Goal: Task Accomplishment & Management: Manage account settings

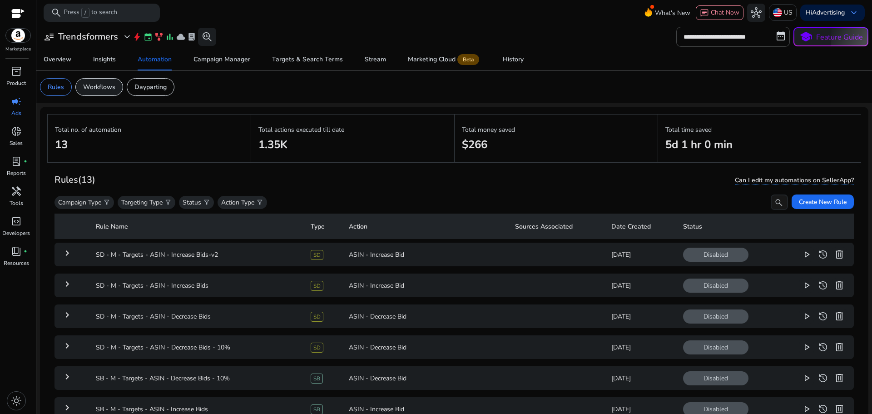
click at [104, 86] on p "Workflows" at bounding box center [99, 87] width 32 height 10
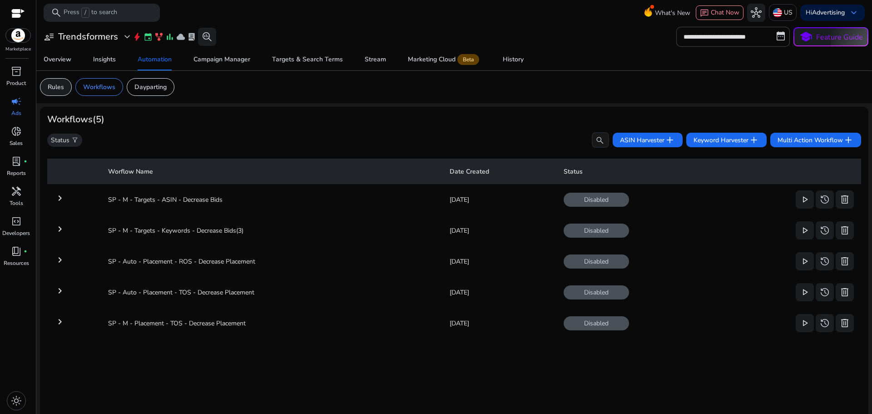
click at [55, 85] on p "Rules" at bounding box center [56, 87] width 16 height 10
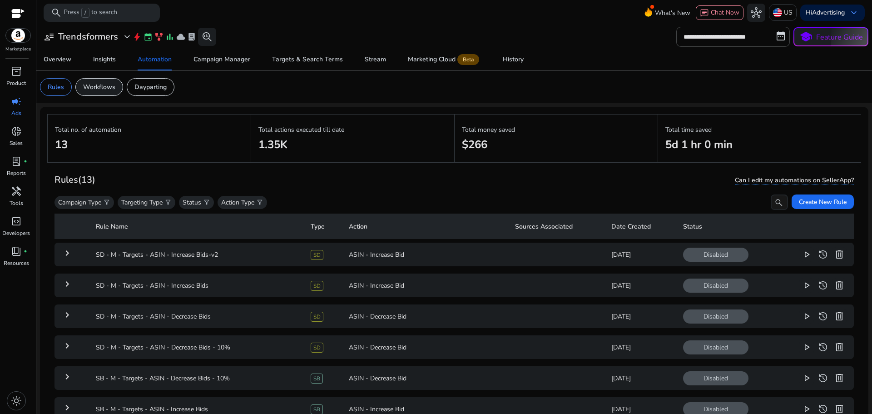
click at [106, 91] on p "Workflows" at bounding box center [99, 87] width 32 height 10
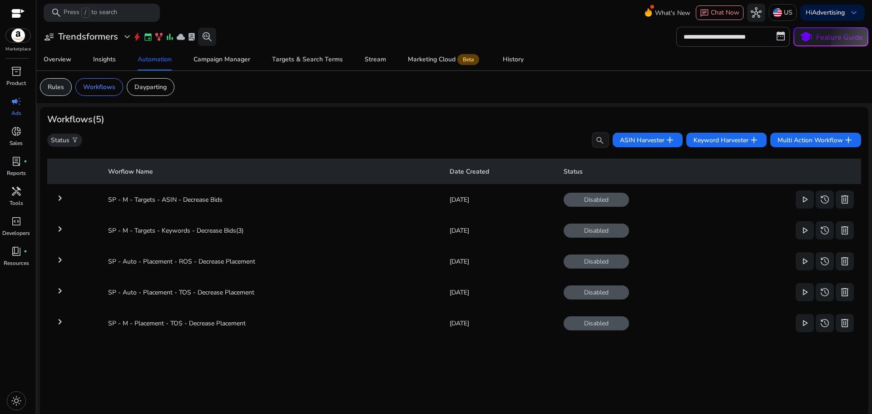
click at [60, 83] on p "Rules" at bounding box center [56, 87] width 16 height 10
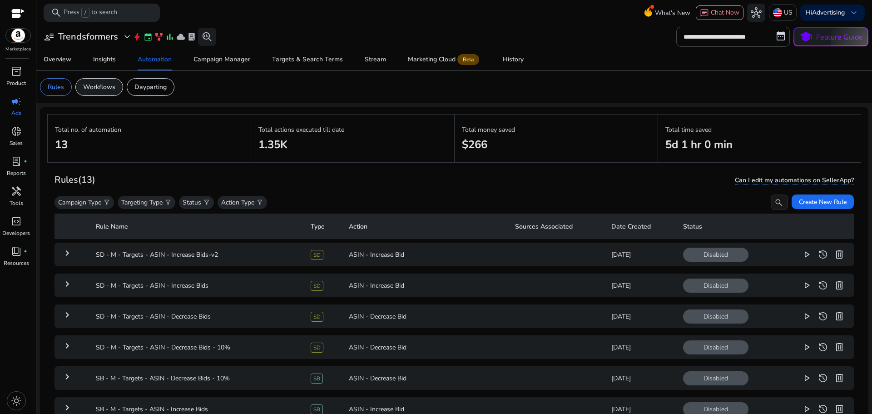
click at [102, 91] on p "Workflows" at bounding box center [99, 87] width 32 height 10
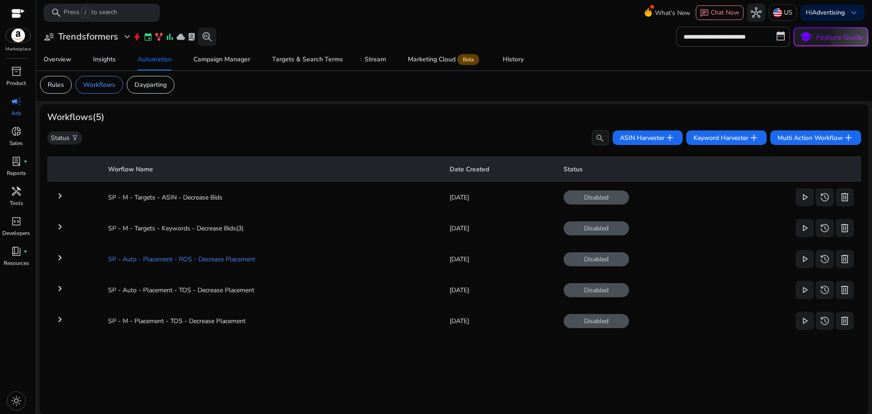
scroll to position [4, 0]
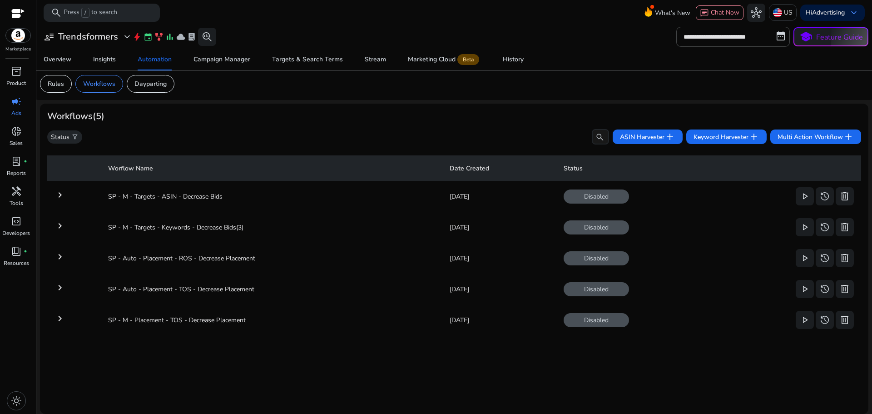
click at [62, 318] on mat-icon "keyboard_arrow_right" at bounding box center [60, 318] width 11 height 11
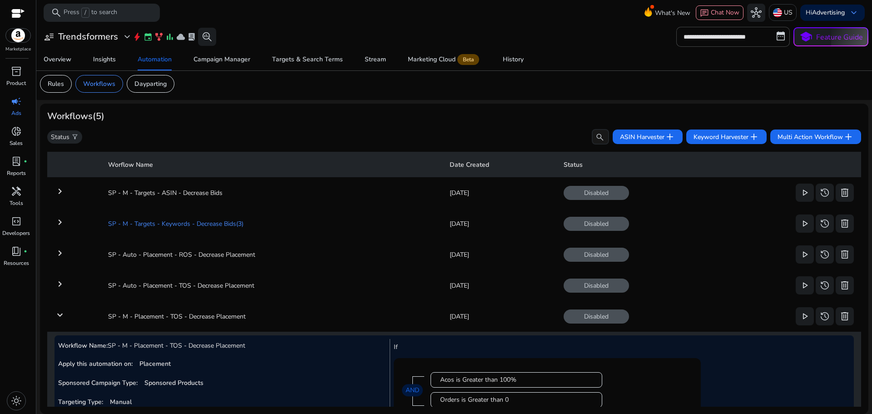
scroll to position [0, 0]
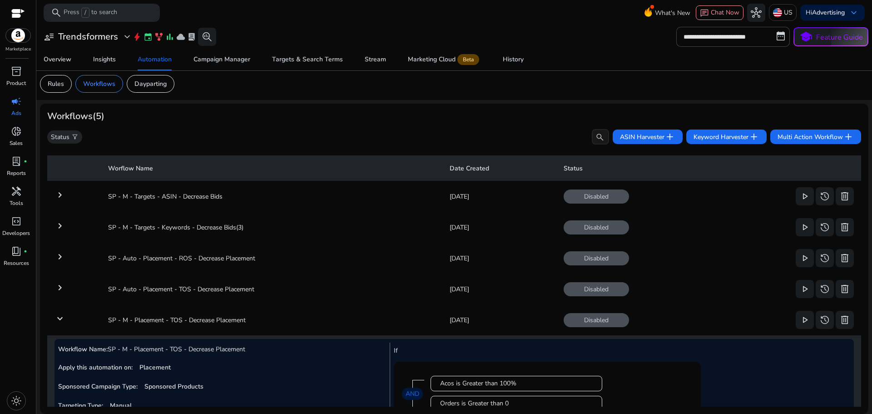
click at [60, 194] on mat-icon "keyboard_arrow_right" at bounding box center [60, 194] width 11 height 11
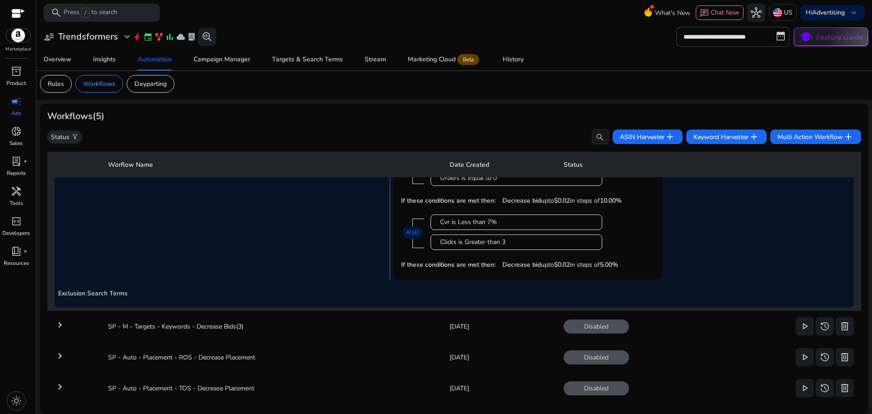
scroll to position [289, 0]
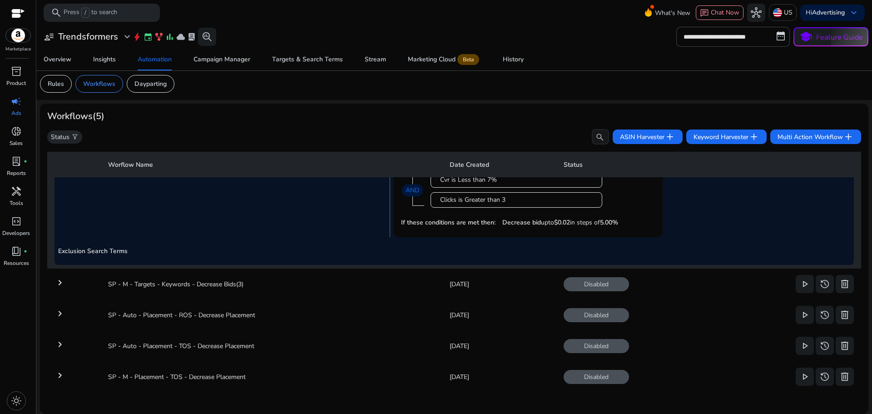
click at [60, 373] on mat-icon "keyboard_arrow_right" at bounding box center [60, 375] width 11 height 11
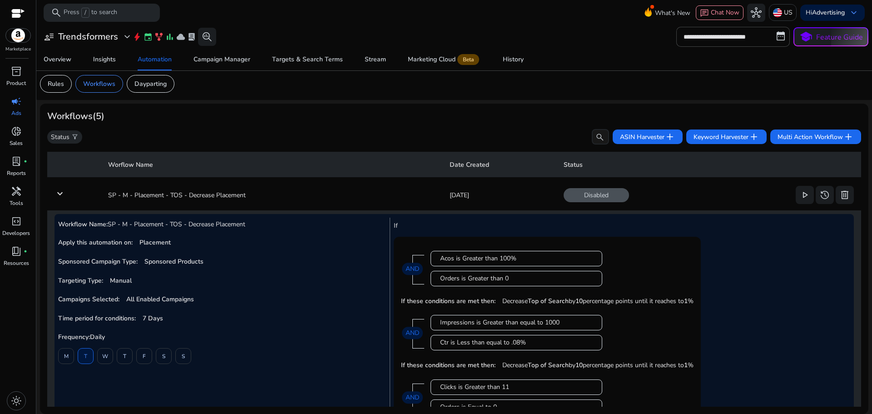
scroll to position [95, 0]
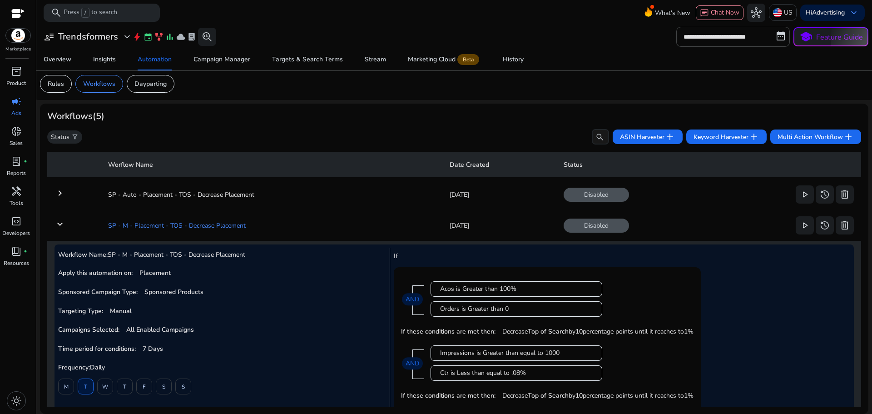
drag, startPoint x: 261, startPoint y: 226, endPoint x: 103, endPoint y: 227, distance: 158.6
click at [103, 227] on td "SP - M - Placement - TOS - Decrease Placement" at bounding box center [271, 226] width 341 height 24
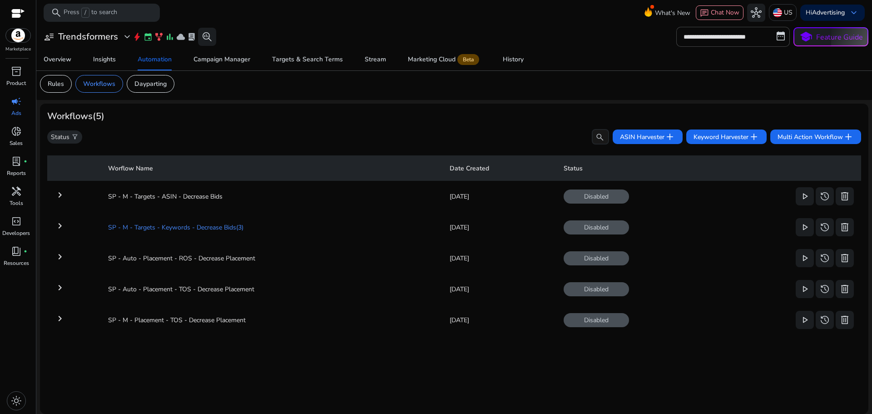
scroll to position [0, 0]
click at [166, 325] on td "SP - M - Placement - TOS - Decrease Placement" at bounding box center [271, 320] width 341 height 24
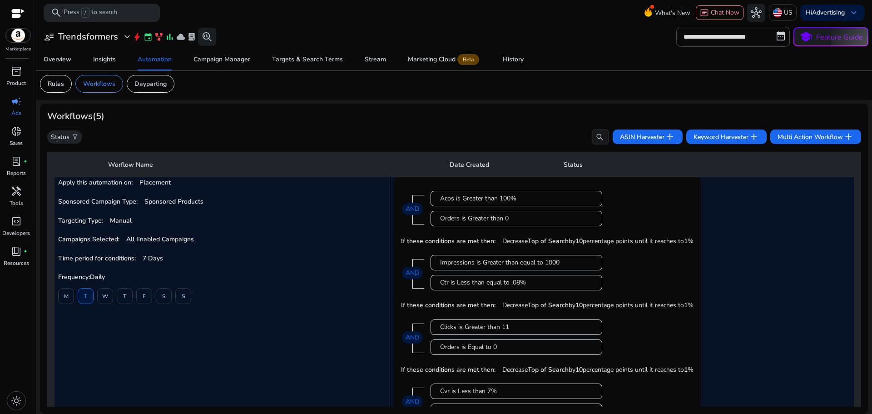
scroll to position [188, 0]
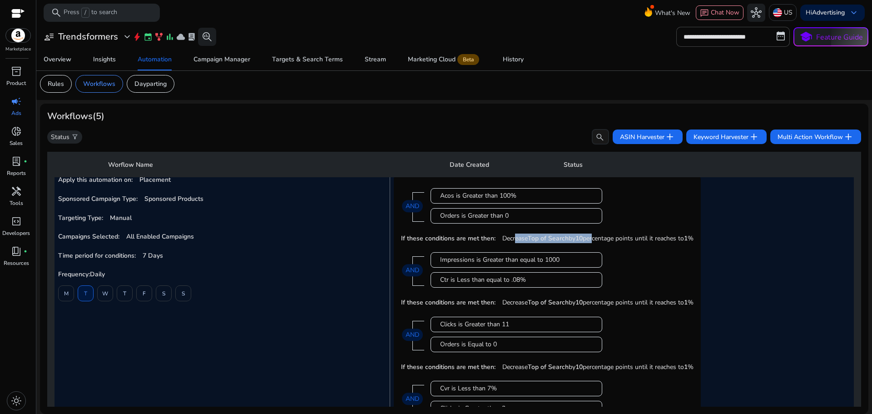
drag, startPoint x: 509, startPoint y: 237, endPoint x: 593, endPoint y: 240, distance: 83.7
click at [593, 240] on p "Decrease Top of Search by 10 percentage points until it reaches to 1 %" at bounding box center [598, 239] width 191 height 10
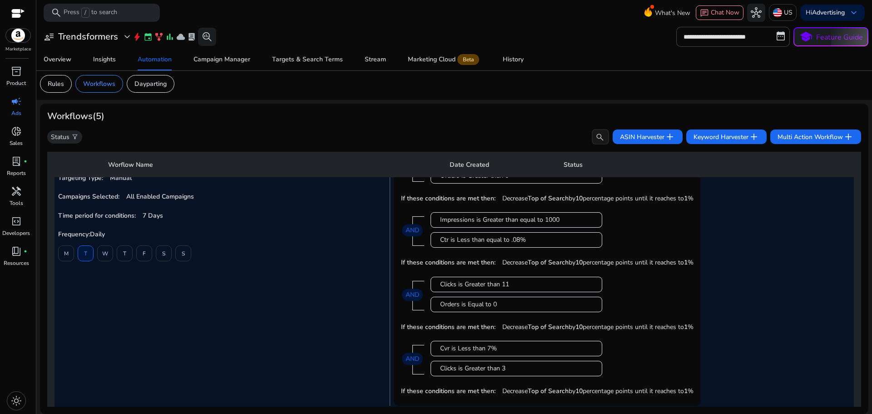
scroll to position [233, 0]
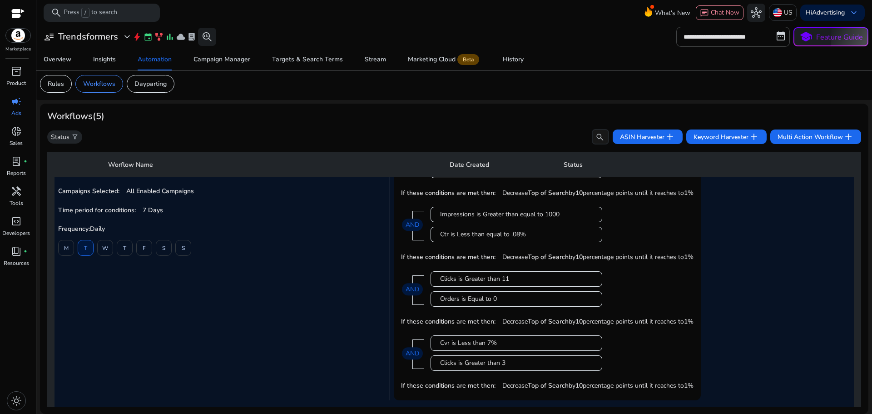
drag, startPoint x: 426, startPoint y: 278, endPoint x: 514, endPoint y: 297, distance: 89.8
click at [514, 297] on div "Clicks is Greater than 11 Orders is Equal to 0 AND" at bounding box center [540, 288] width 232 height 49
click at [513, 300] on div "Orders is Equal to 0" at bounding box center [516, 298] width 153 height 9
drag, startPoint x: 423, startPoint y: 280, endPoint x: 511, endPoint y: 301, distance: 91.1
click at [511, 301] on div "Clicks is Greater than 11 Orders is Equal to 0 AND" at bounding box center [540, 288] width 232 height 49
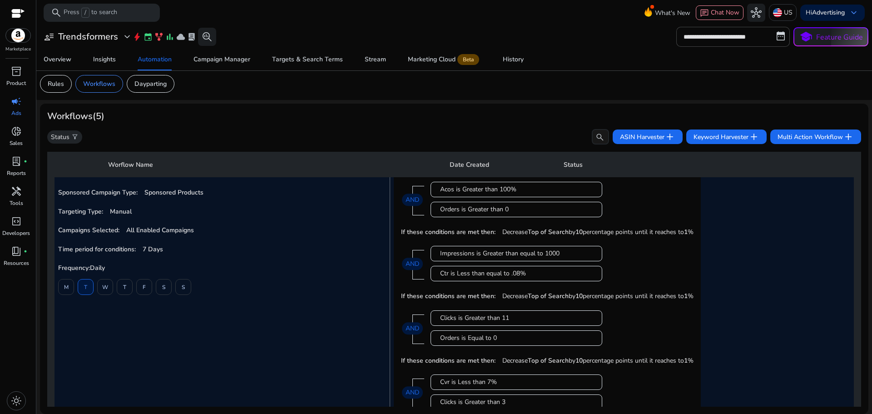
scroll to position [188, 0]
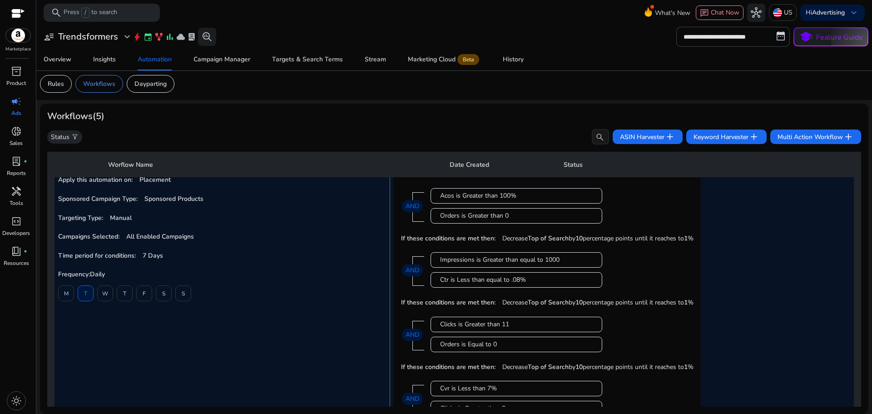
drag, startPoint x: 437, startPoint y: 196, endPoint x: 536, endPoint y: 276, distance: 126.9
click at [536, 276] on mat-card "Acos is Greater than 100% Orders is Greater than 0 AND If these conditions are …" at bounding box center [547, 310] width 307 height 272
click at [536, 276] on div "Ctr is Less than equal to .08%" at bounding box center [516, 279] width 153 height 9
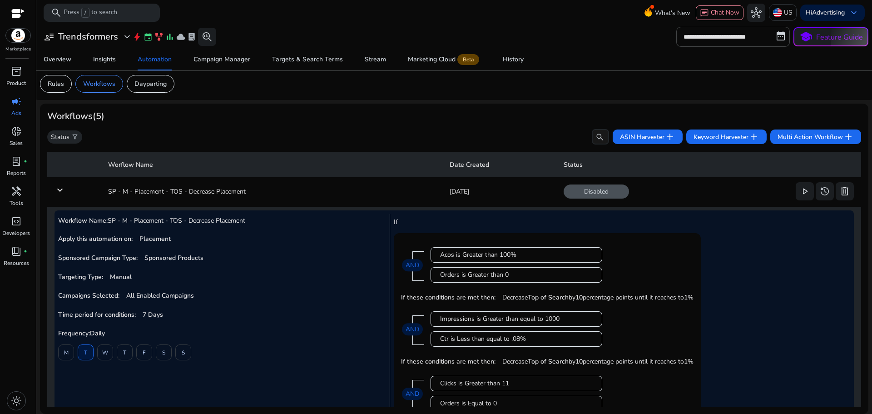
scroll to position [142, 0]
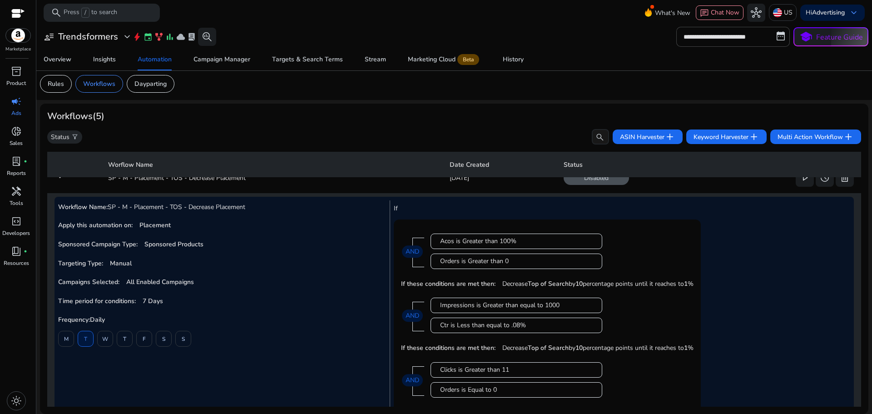
drag, startPoint x: 418, startPoint y: 235, endPoint x: 527, endPoint y: 257, distance: 110.2
click at [527, 257] on div "Acos is Greater than 100% Orders is Greater than 0 AND" at bounding box center [547, 251] width 293 height 49
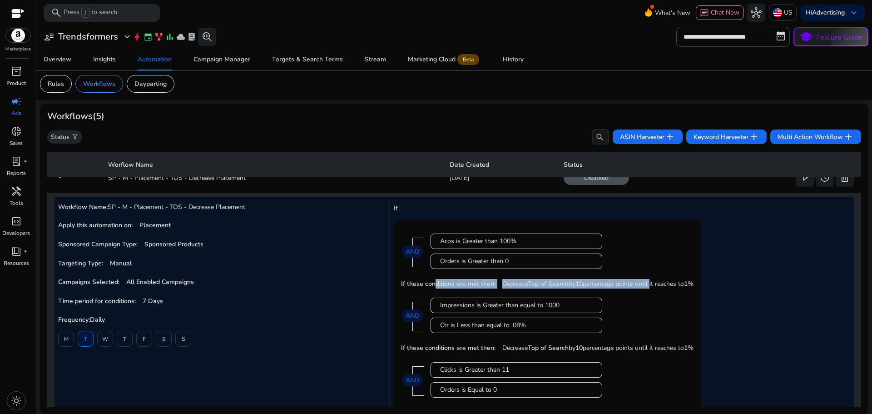
drag, startPoint x: 431, startPoint y: 282, endPoint x: 651, endPoint y: 281, distance: 219.9
click at [651, 281] on div "If these conditions are met then: Decrease Top of Search by 10 percentage point…" at bounding box center [547, 283] width 293 height 15
click at [620, 286] on p "Decrease Top of Search by 10 percentage points until it reaches to 1 %" at bounding box center [598, 284] width 191 height 10
drag, startPoint x: 602, startPoint y: 284, endPoint x: 660, endPoint y: 284, distance: 57.7
click at [660, 284] on p "Decrease Top of Search by 10 percentage points until it reaches to 1 %" at bounding box center [598, 284] width 191 height 10
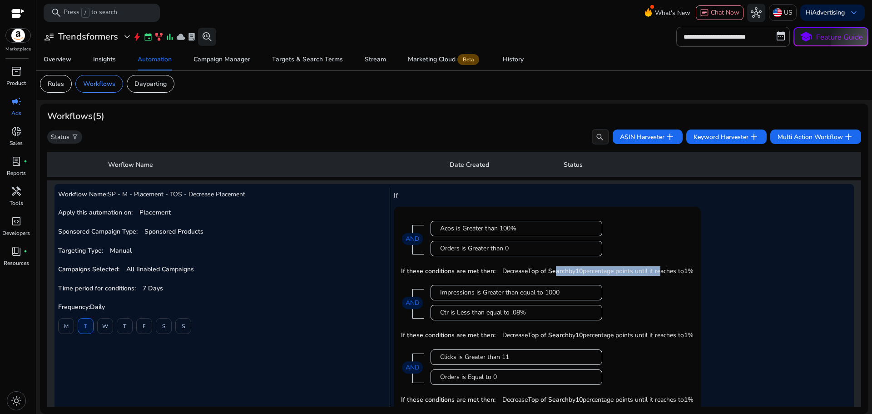
scroll to position [188, 0]
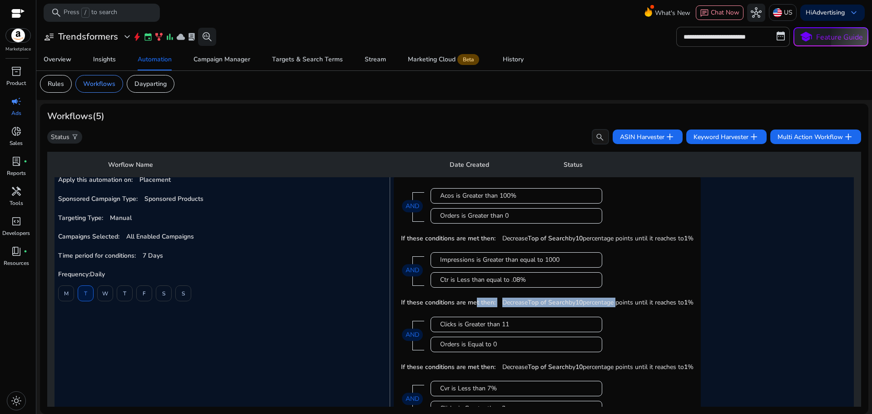
drag, startPoint x: 471, startPoint y: 304, endPoint x: 616, endPoint y: 307, distance: 144.5
click at [616, 307] on div "If these conditions are met then: Decrease Top of Search by 10 percentage point…" at bounding box center [547, 301] width 293 height 15
click at [616, 307] on p "Decrease Top of Search by 10 percentage points until it reaches to 1 %" at bounding box center [598, 303] width 191 height 10
drag, startPoint x: 572, startPoint y: 229, endPoint x: 559, endPoint y: 234, distance: 13.9
click at [572, 229] on div "Acos is Greater than 100% Orders is Greater than 0 AND" at bounding box center [540, 205] width 232 height 49
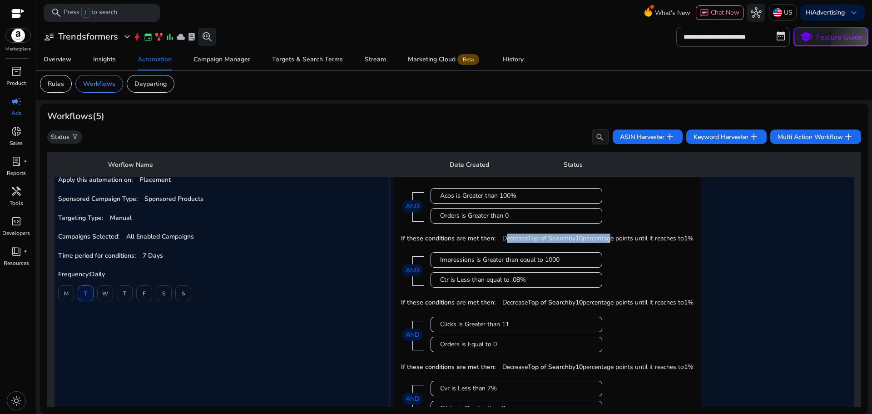
drag, startPoint x: 498, startPoint y: 243, endPoint x: 609, endPoint y: 244, distance: 110.9
click at [609, 244] on div "If these conditions are met then: Decrease Top of Search by 10 percentage point…" at bounding box center [547, 237] width 293 height 15
click at [610, 244] on div "If these conditions are met then: Decrease Top of Search by 10 percentage point…" at bounding box center [547, 237] width 293 height 15
drag, startPoint x: 576, startPoint y: 239, endPoint x: 591, endPoint y: 240, distance: 15.5
click at [591, 240] on p "Decrease Top of Search by 10 percentage points until it reaches to 1 %" at bounding box center [598, 239] width 191 height 10
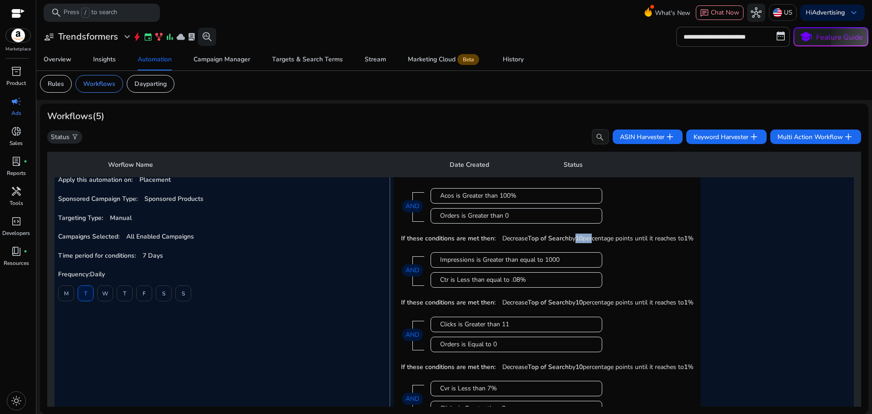
click at [591, 240] on p "Decrease Top of Search by 10 percentage points until it reaches to 1 %" at bounding box center [598, 239] width 191 height 10
drag, startPoint x: 520, startPoint y: 300, endPoint x: 627, endPoint y: 304, distance: 107.8
click at [627, 304] on p "Decrease Top of Search by 10 percentage points until it reaches to 1 %" at bounding box center [598, 303] width 191 height 10
click at [670, 307] on p "Decrease Top of Search by 10 percentage points until it reaches to 1 %" at bounding box center [598, 303] width 191 height 10
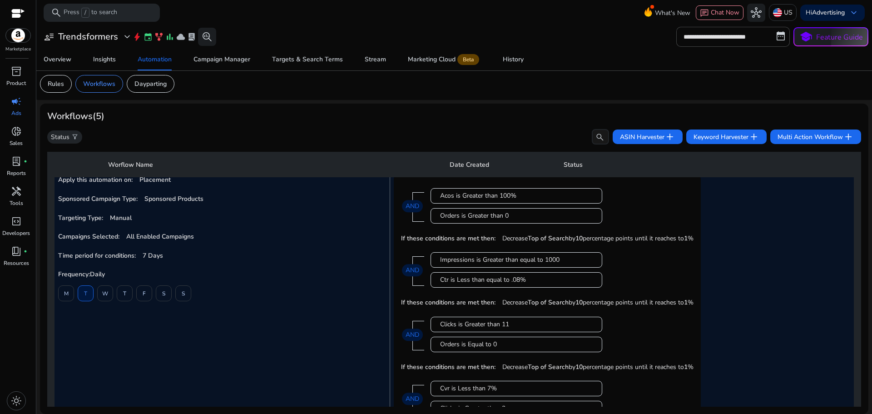
drag, startPoint x: 687, startPoint y: 238, endPoint x: 692, endPoint y: 238, distance: 5.0
click at [692, 238] on p "Decrease Top of Search by 10 percentage points until it reaches to 1 %" at bounding box center [598, 239] width 191 height 10
click at [688, 238] on span "1" at bounding box center [686, 238] width 4 height 9
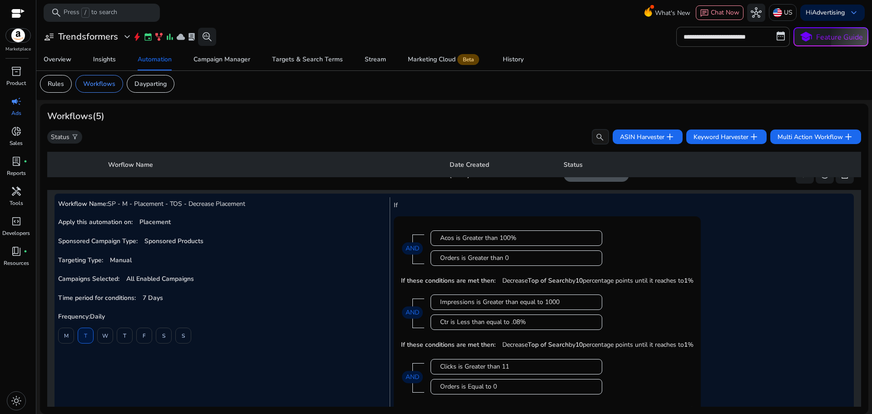
scroll to position [140, 0]
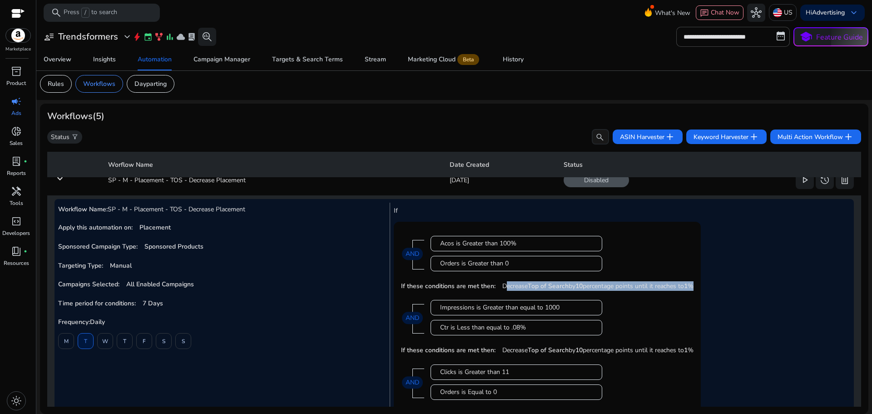
drag, startPoint x: 498, startPoint y: 288, endPoint x: 701, endPoint y: 293, distance: 202.7
click at [701, 293] on mat-card "Acos is Greater than 100% Orders is Greater than 0 AND If these conditions are …" at bounding box center [547, 358] width 307 height 272
